Goal: Task Accomplishment & Management: Complete application form

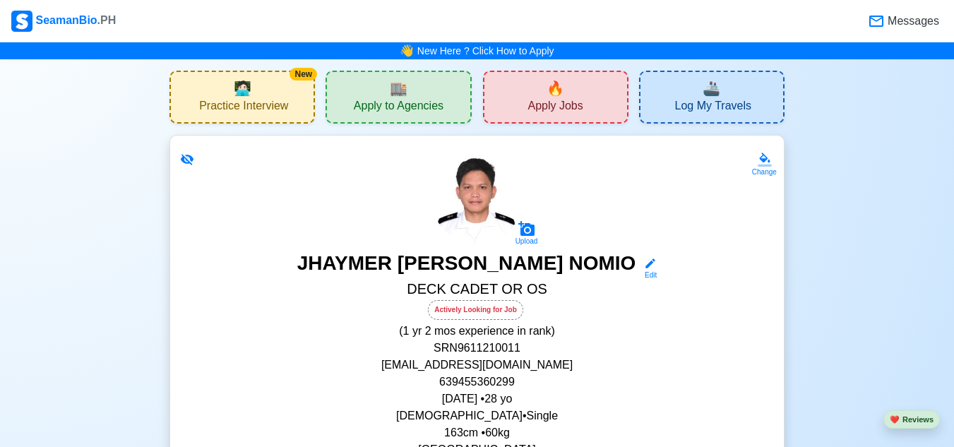
click at [532, 100] on span "Apply Jobs" at bounding box center [554, 108] width 55 height 18
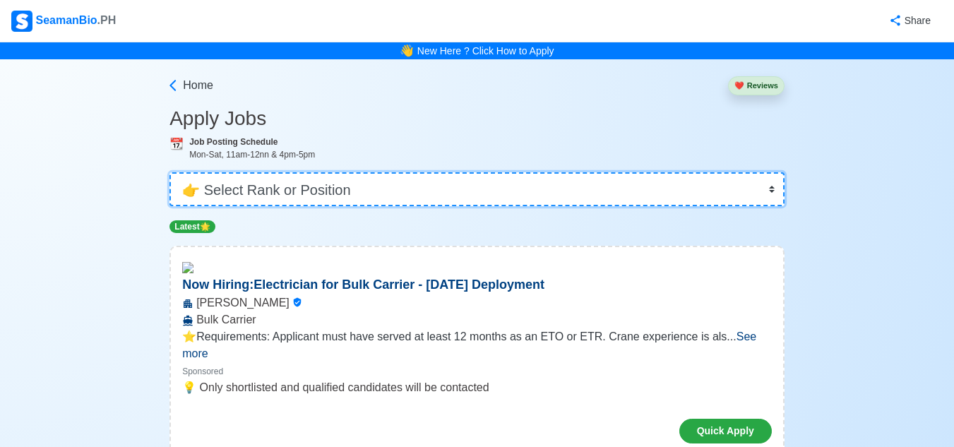
click at [759, 186] on select "👉 Select Rank or Position Master Chief Officer 2nd Officer 3rd Officer Junior O…" at bounding box center [476, 189] width 615 height 34
select select "Ordinary [PERSON_NAME]"
click at [171, 172] on select "👉 Select Rank or Position Master Chief Officer 2nd Officer 3rd Officer Junior O…" at bounding box center [476, 189] width 615 height 34
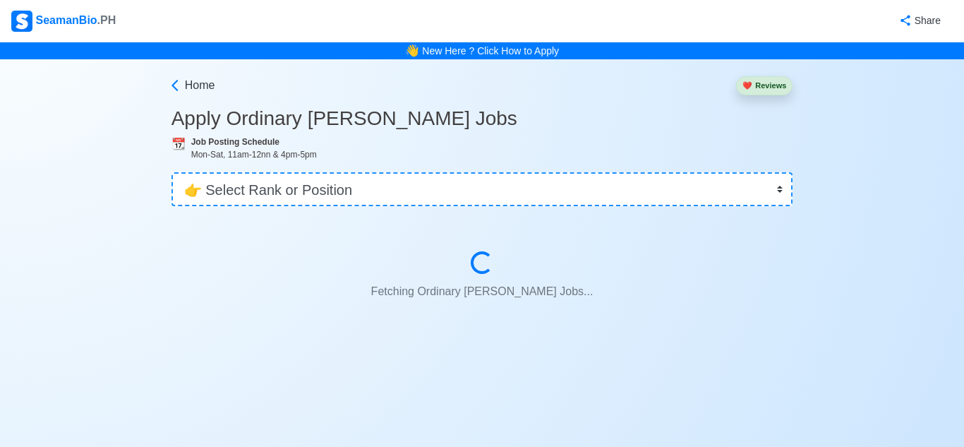
click at [247, 265] on div "Fetching Ordinary [PERSON_NAME] Jobs... Fetching Ordinary [PERSON_NAME] Jobs..." at bounding box center [482, 278] width 554 height 54
